Goal: Task Accomplishment & Management: Manage account settings

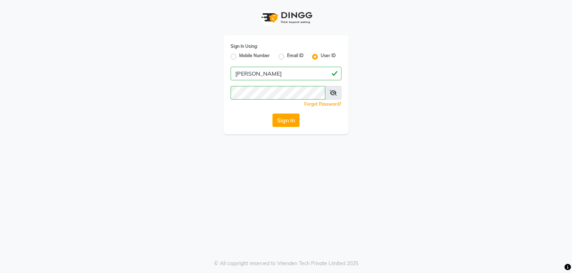
click at [338, 96] on span at bounding box center [333, 93] width 16 height 14
click at [336, 95] on icon at bounding box center [332, 93] width 7 height 6
click at [294, 116] on button "Sign In" at bounding box center [285, 121] width 27 height 14
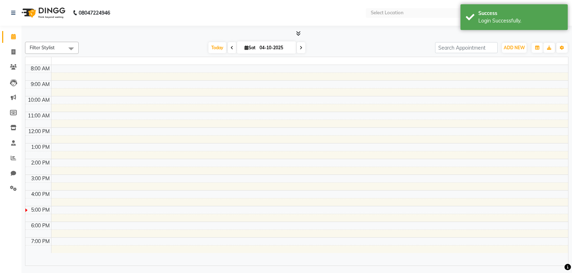
select select "en"
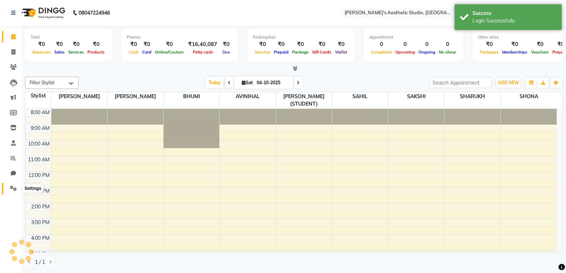
click at [11, 186] on icon at bounding box center [13, 188] width 7 height 5
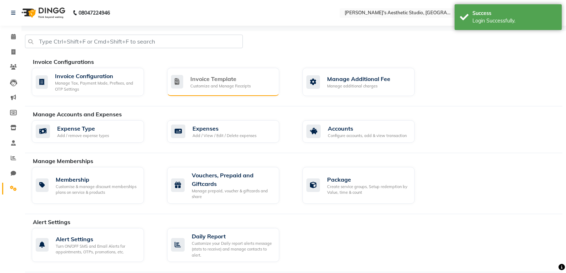
click at [218, 83] on div "Customize and Manage Receipts" at bounding box center [220, 86] width 60 height 6
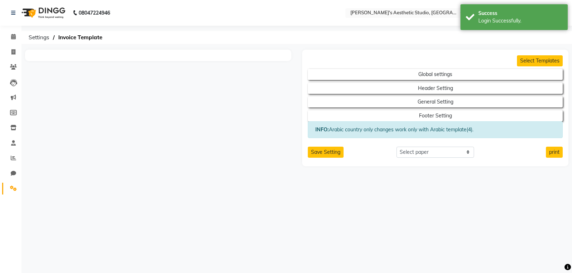
select select "A4"
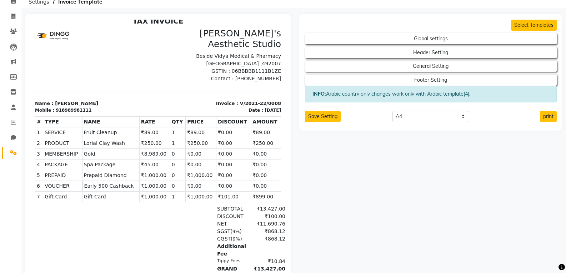
scroll to position [136, 0]
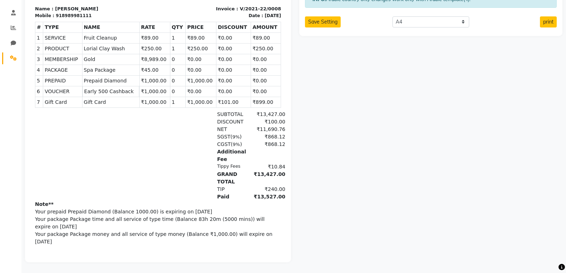
click at [233, 142] on span "9%" at bounding box center [237, 144] width 8 height 5
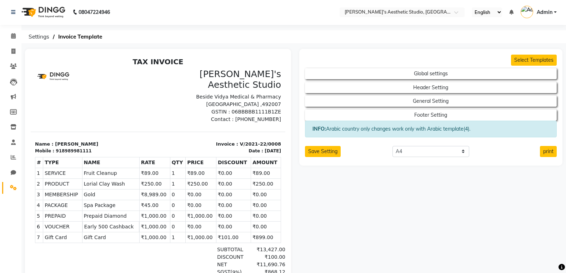
scroll to position [0, 0]
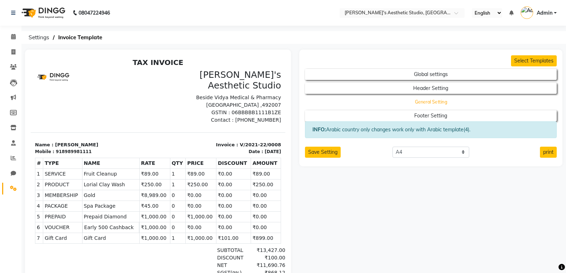
click at [432, 104] on button "General Setting" at bounding box center [431, 102] width 227 height 10
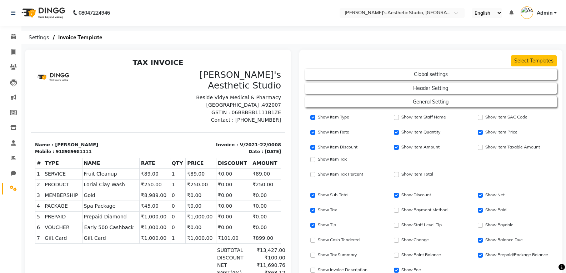
click at [437, 80] on h2 "Header Setting" at bounding box center [431, 87] width 252 height 14
click at [437, 76] on button "Global settings" at bounding box center [431, 75] width 227 height 10
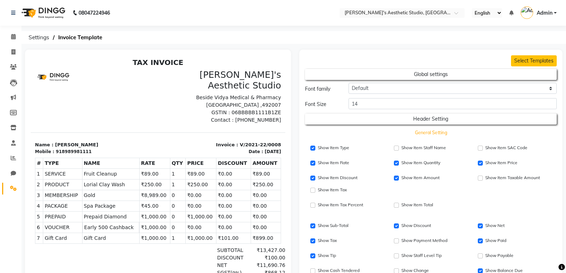
click at [441, 130] on button "General Setting" at bounding box center [431, 133] width 227 height 10
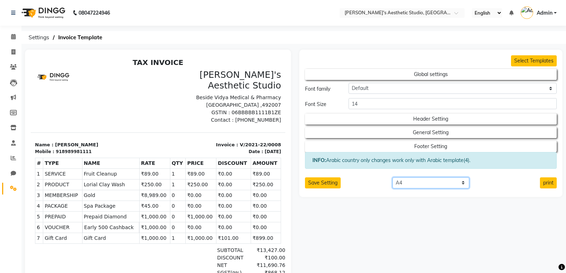
click at [460, 182] on select "Select paper A4 A5 A6 A7 Thermal Custom" at bounding box center [431, 183] width 77 height 11
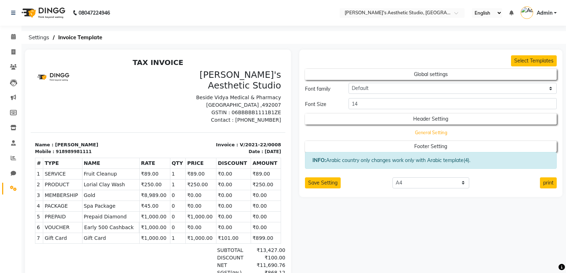
click at [451, 135] on button "General Setting" at bounding box center [431, 133] width 227 height 10
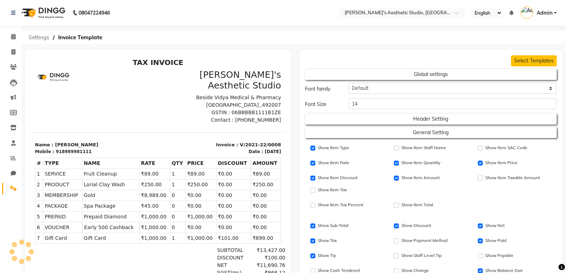
click at [41, 39] on span "Settings" at bounding box center [39, 37] width 28 height 13
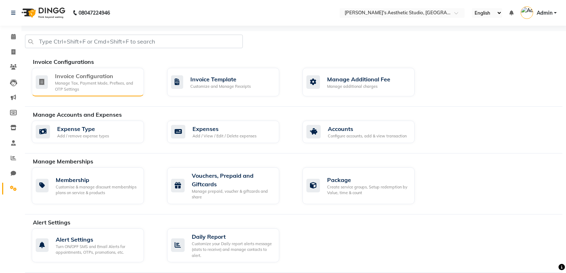
click at [131, 83] on div "Manage Tax, Payment Mode, Prefixes, and OTP Settings" at bounding box center [96, 86] width 83 height 12
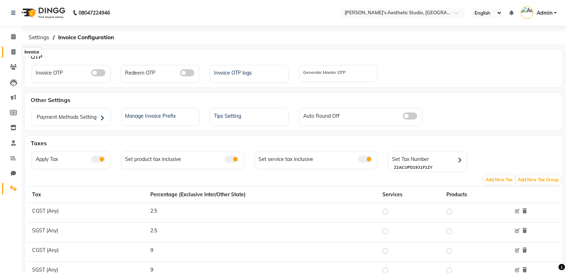
click at [13, 54] on icon at bounding box center [13, 51] width 4 height 5
select select "service"
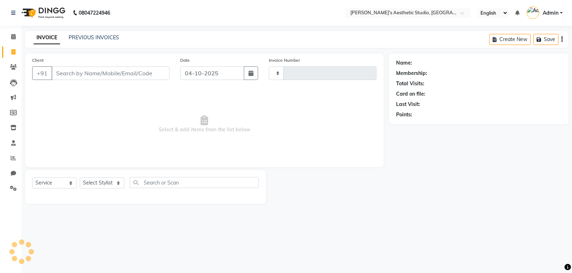
type input "1635"
select select "4077"
select select "membership"
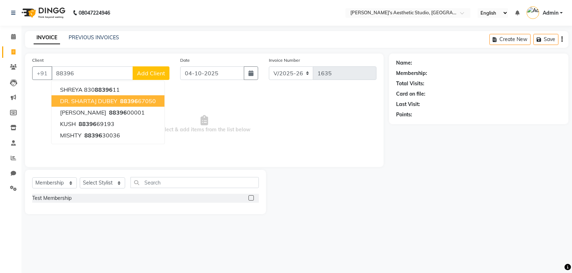
click at [94, 99] on span "DR. SHARTAJ DUBEY" at bounding box center [88, 101] width 57 height 7
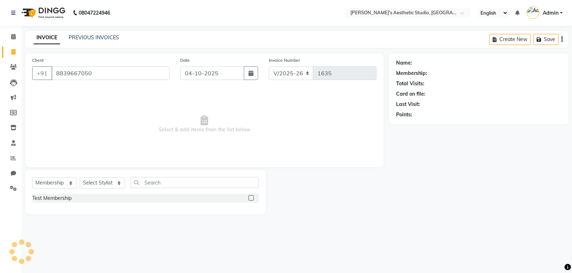
type input "8839667050"
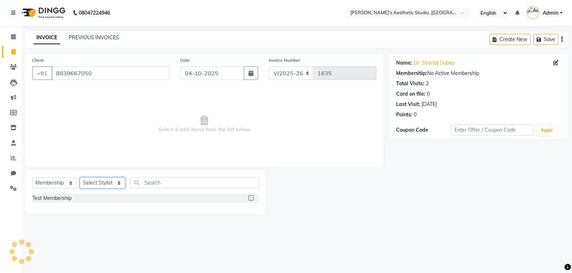
click at [101, 186] on select "Select Stylist AVINIHAL BHUMI [PERSON_NAME] [PERSON_NAME] [PERSON_NAME] (STUDEN…" at bounding box center [102, 183] width 45 height 11
select select "65877"
click at [80, 178] on select "Select Stylist AVINIHAL BHUMI [PERSON_NAME] [PERSON_NAME] [PERSON_NAME] (STUDEN…" at bounding box center [102, 183] width 45 height 11
click at [84, 183] on select "Select Stylist AVINIHAL BHUMI [PERSON_NAME] [PERSON_NAME] [PERSON_NAME] (STUDEN…" at bounding box center [102, 183] width 45 height 11
click at [80, 178] on select "Select Stylist AVINIHAL BHUMI [PERSON_NAME] [PERSON_NAME] [PERSON_NAME] (STUDEN…" at bounding box center [102, 183] width 45 height 11
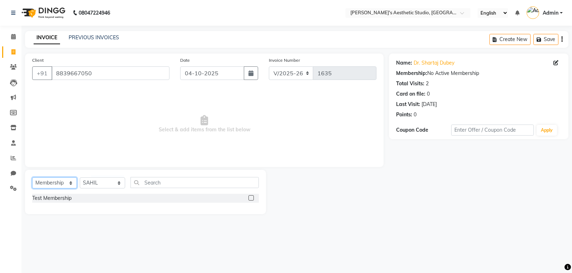
click at [73, 180] on select "Select Service Product Membership Package Voucher Prepaid Gift Card" at bounding box center [54, 183] width 45 height 11
select select "service"
click at [32, 178] on select "Select Service Product Membership Package Voucher Prepaid Gift Card" at bounding box center [54, 183] width 45 height 11
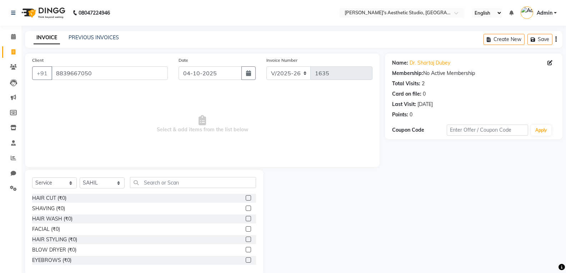
click at [144, 199] on div "HAIR CUT (₹0)" at bounding box center [144, 198] width 224 height 9
click at [246, 198] on label at bounding box center [248, 197] width 5 height 5
click at [246, 198] on input "checkbox" at bounding box center [248, 198] width 5 height 5
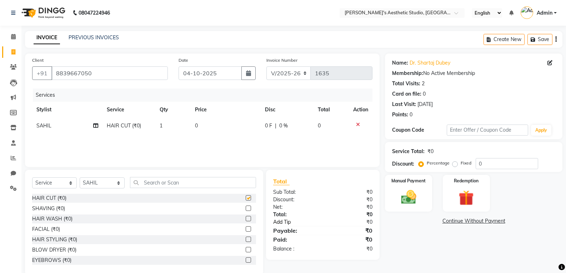
checkbox input "false"
click at [194, 124] on td "0" at bounding box center [226, 126] width 70 height 16
select select "65877"
click at [196, 125] on input "1" at bounding box center [185, 127] width 22 height 11
click at [187, 122] on td "1" at bounding box center [172, 126] width 35 height 16
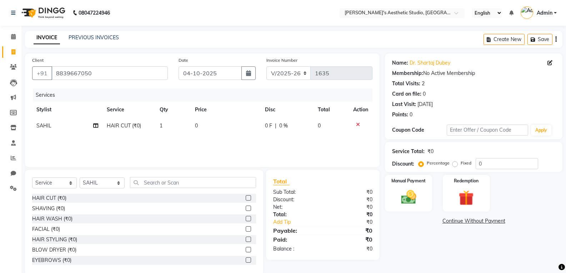
select select "65877"
click at [208, 126] on input "0" at bounding box center [227, 127] width 45 height 11
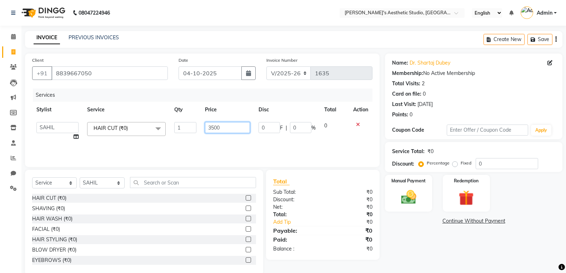
type input "350"
click at [226, 129] on input "350" at bounding box center [227, 127] width 45 height 11
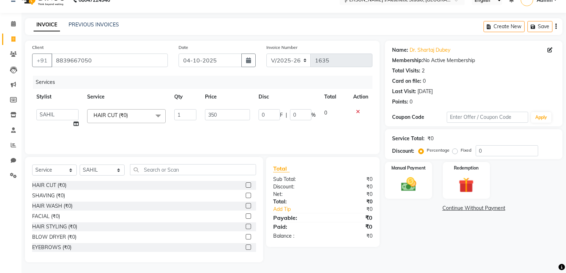
click at [231, 129] on div "Services Stylist Service Qty Price Disc Total Action AVINIHAL BHUMI [PERSON_NAM…" at bounding box center [202, 111] width 341 height 71
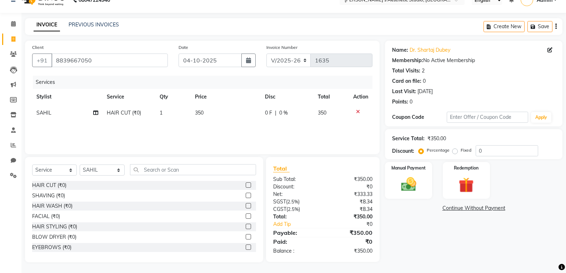
click at [358, 111] on icon at bounding box center [358, 111] width 4 height 5
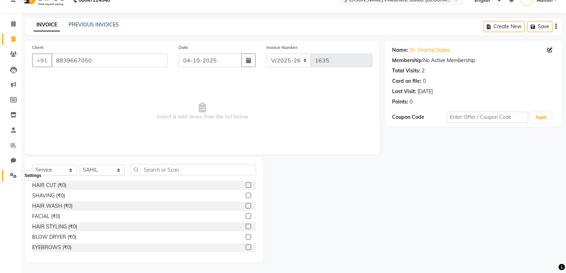
click at [10, 173] on icon at bounding box center [13, 175] width 7 height 5
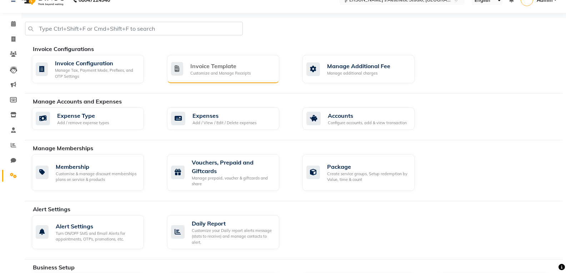
click at [178, 72] on icon at bounding box center [177, 69] width 12 height 14
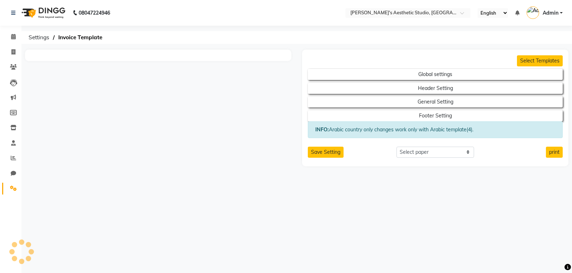
select select "A4"
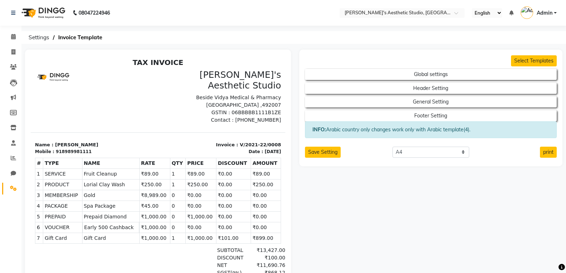
scroll to position [6, 0]
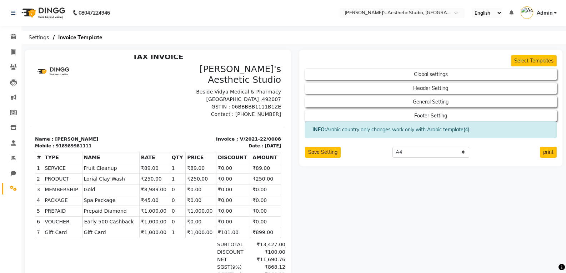
click at [273, 181] on div "TAX INVOICE [PERSON_NAME]'s Aesthetic Studio Beside Vidya Medical & Pharmacy [G…" at bounding box center [158, 227] width 255 height 348
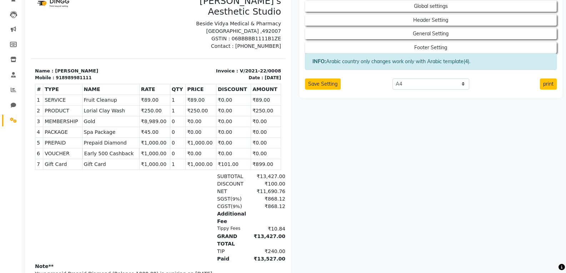
scroll to position [0, 0]
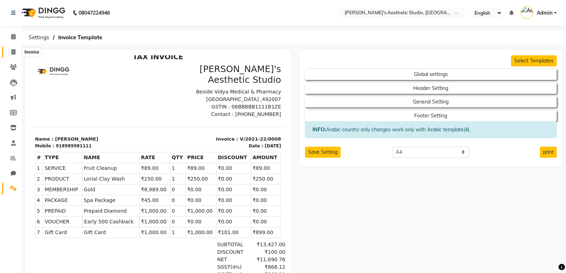
click at [18, 49] on span at bounding box center [13, 52] width 13 height 8
select select "service"
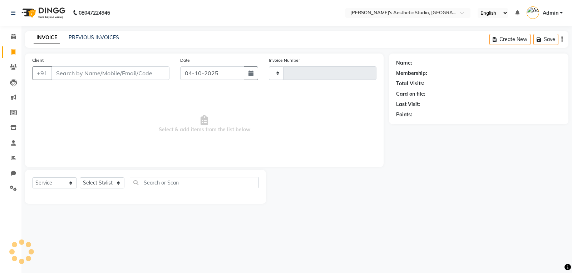
type input "1635"
select select "4077"
select select "membership"
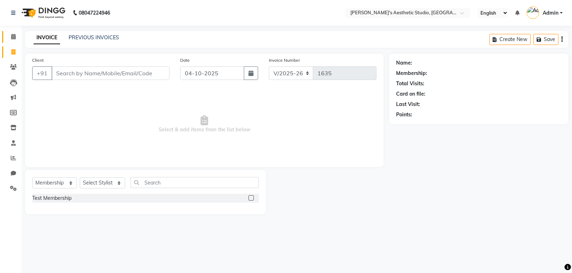
drag, startPoint x: 4, startPoint y: 36, endPoint x: 8, endPoint y: 39, distance: 4.9
click at [4, 36] on link "Calendar" at bounding box center [10, 37] width 17 height 12
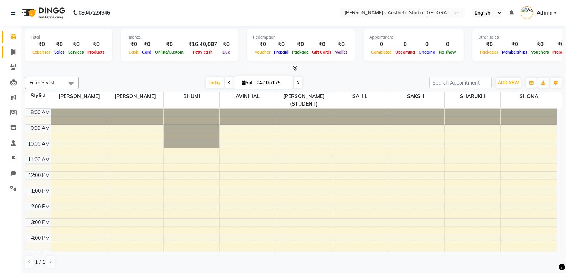
click at [15, 56] on link "Invoice" at bounding box center [10, 52] width 17 height 12
select select "service"
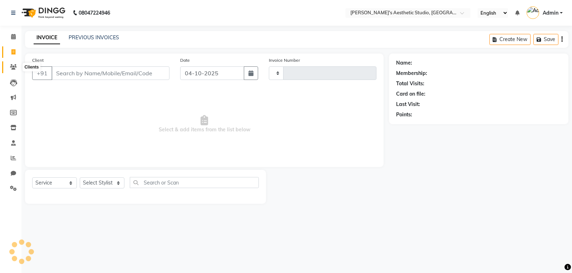
type input "1635"
select select "4077"
click at [15, 66] on icon at bounding box center [13, 66] width 7 height 5
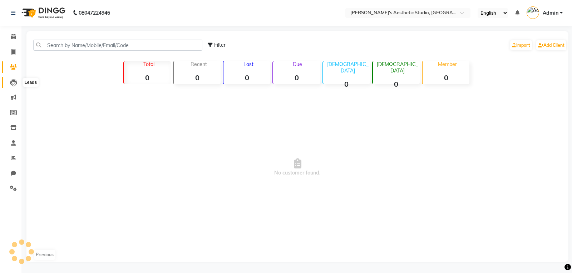
click at [15, 84] on icon at bounding box center [13, 82] width 7 height 7
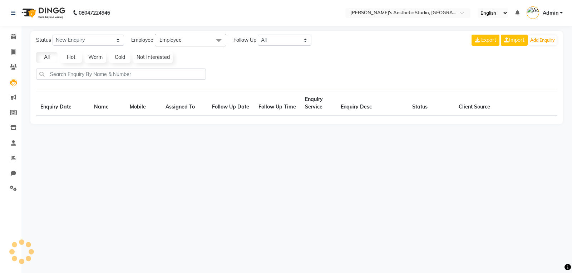
click at [16, 43] on li "Calendar" at bounding box center [10, 36] width 21 height 15
click at [16, 43] on link "Calendar" at bounding box center [10, 37] width 17 height 12
